Goal: Navigation & Orientation: Find specific page/section

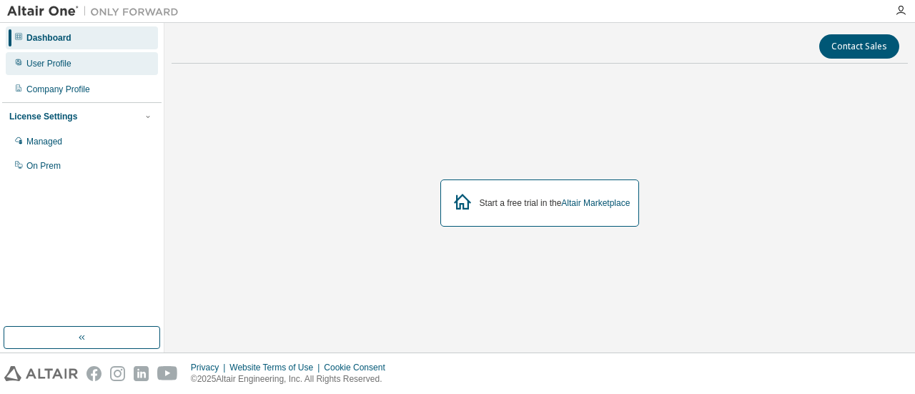
click at [101, 64] on div "User Profile" at bounding box center [82, 63] width 152 height 23
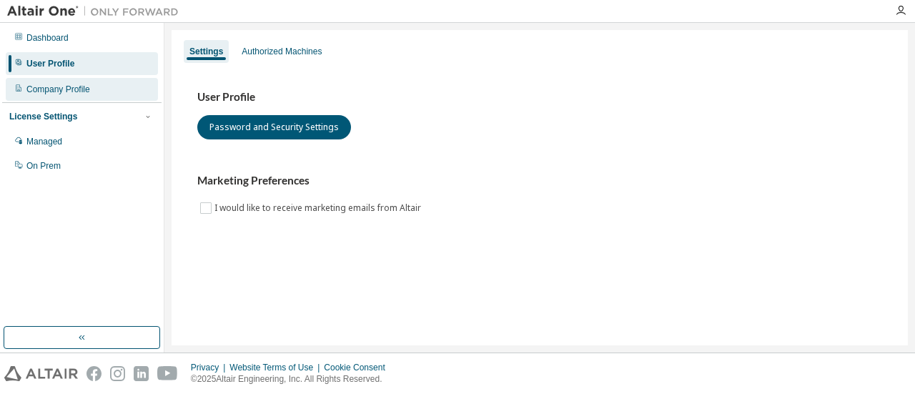
click at [96, 86] on div "Company Profile" at bounding box center [82, 89] width 152 height 23
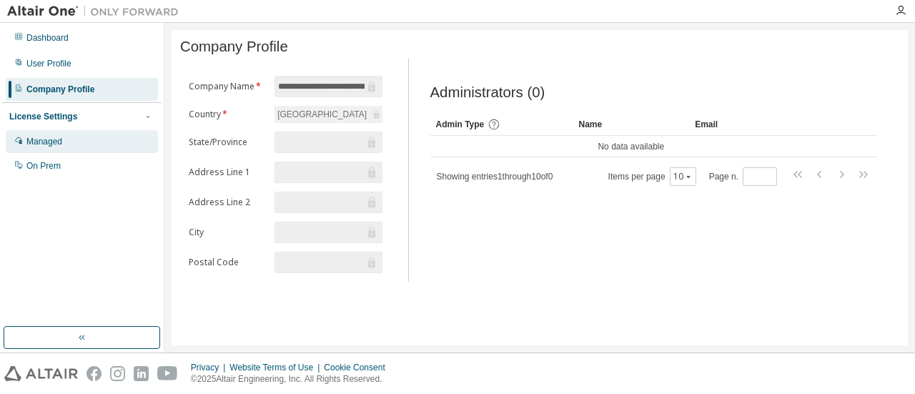
click at [77, 139] on div "Managed" at bounding box center [82, 141] width 152 height 23
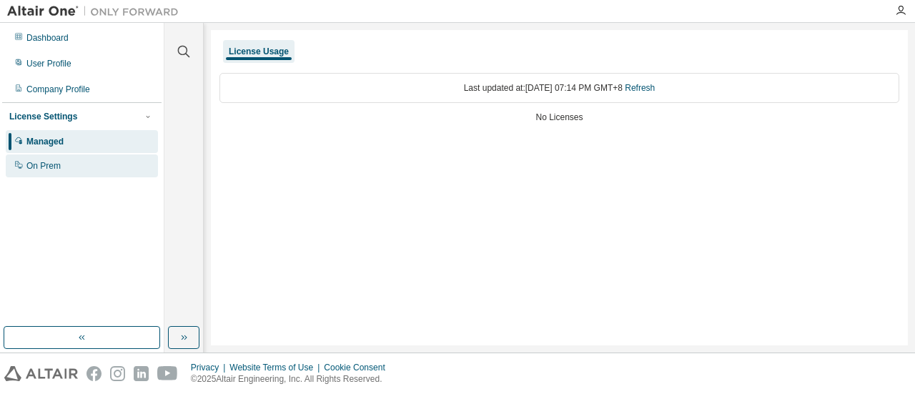
click at [63, 159] on div "On Prem" at bounding box center [82, 165] width 152 height 23
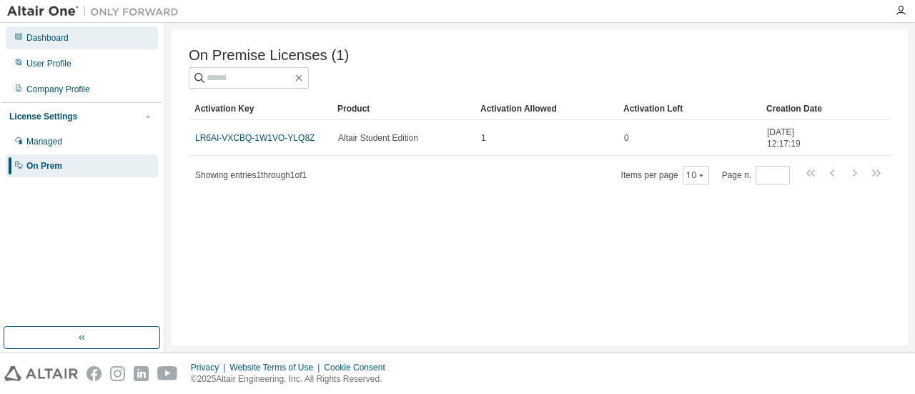
click at [59, 31] on div "Dashboard" at bounding box center [82, 37] width 152 height 23
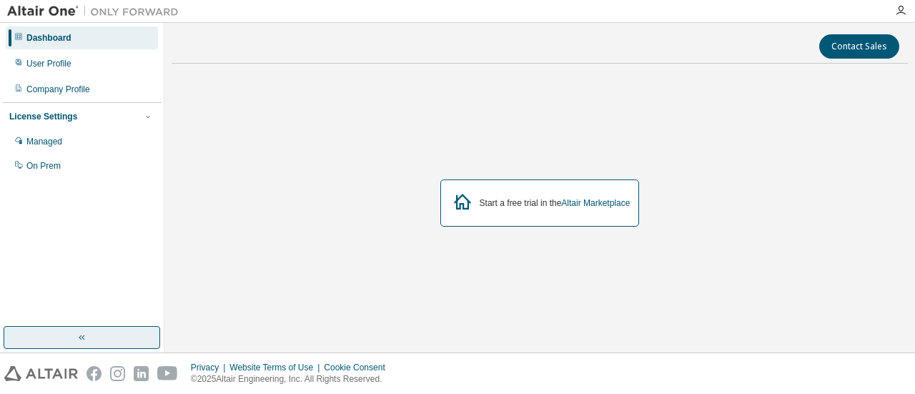
click at [142, 328] on button "button" at bounding box center [82, 337] width 157 height 23
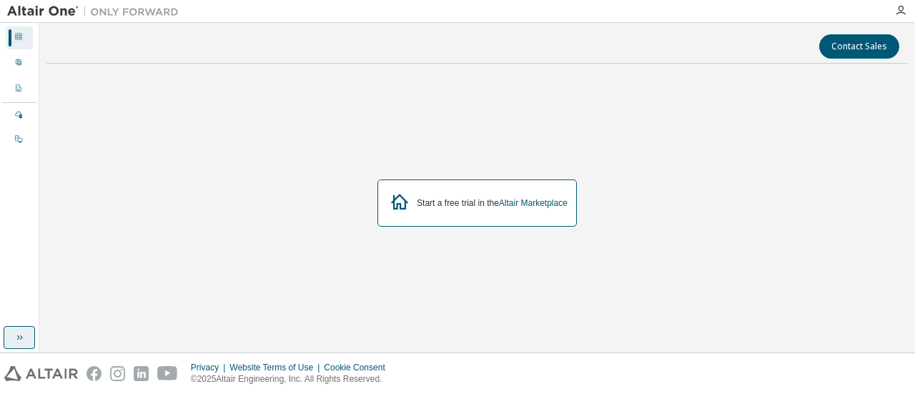
click at [27, 340] on button "button" at bounding box center [19, 337] width 31 height 23
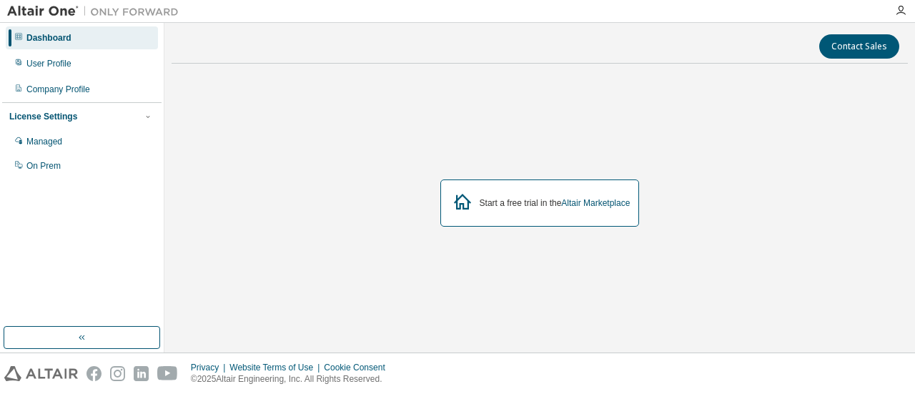
click at [53, 372] on img at bounding box center [41, 373] width 74 height 15
click at [598, 206] on link "Altair Marketplace" at bounding box center [595, 203] width 69 height 10
